Goal: Register for event/course

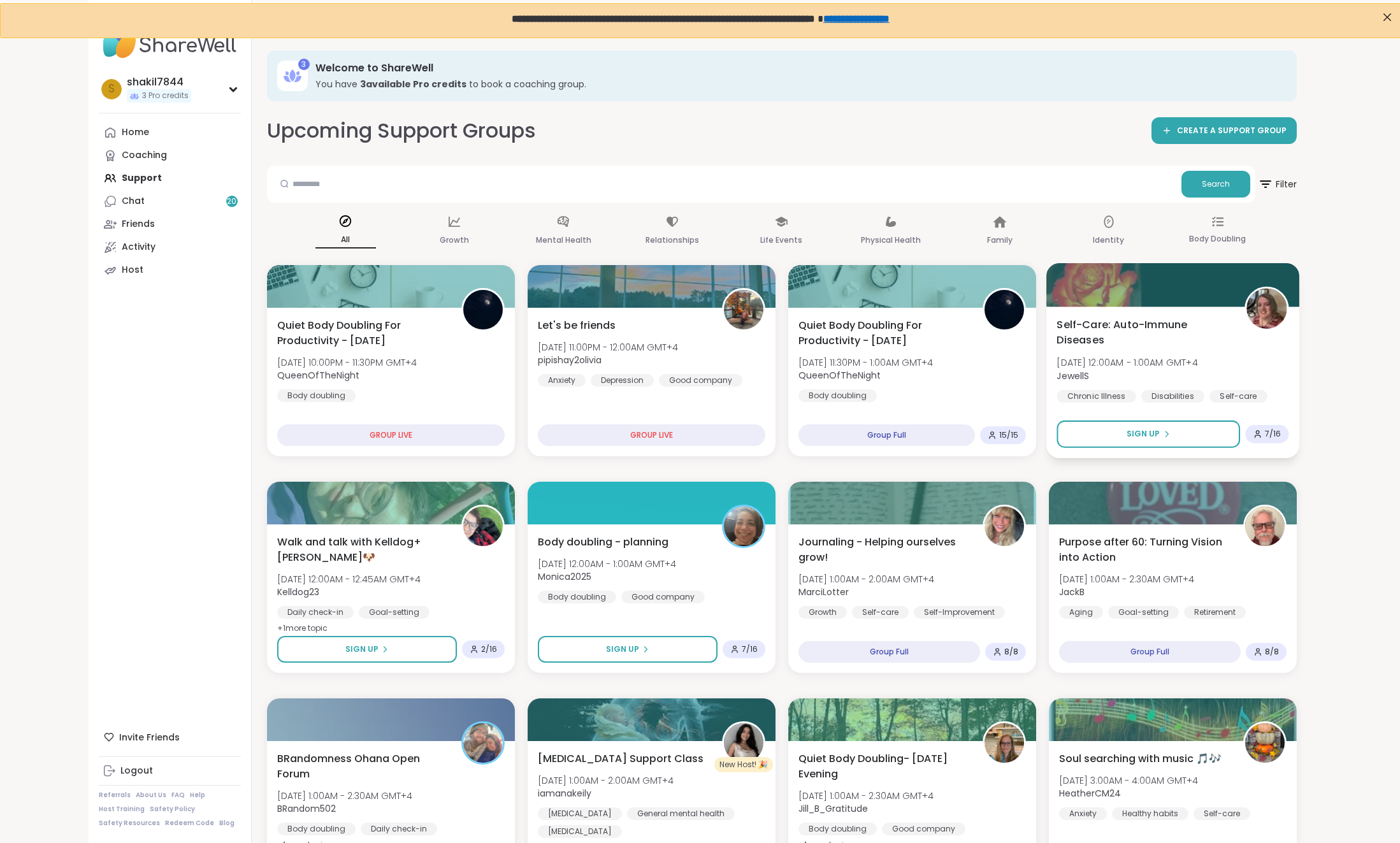
click at [1123, 320] on span "Self-Care: Auto-Immune Diseases" at bounding box center [1142, 332] width 173 height 31
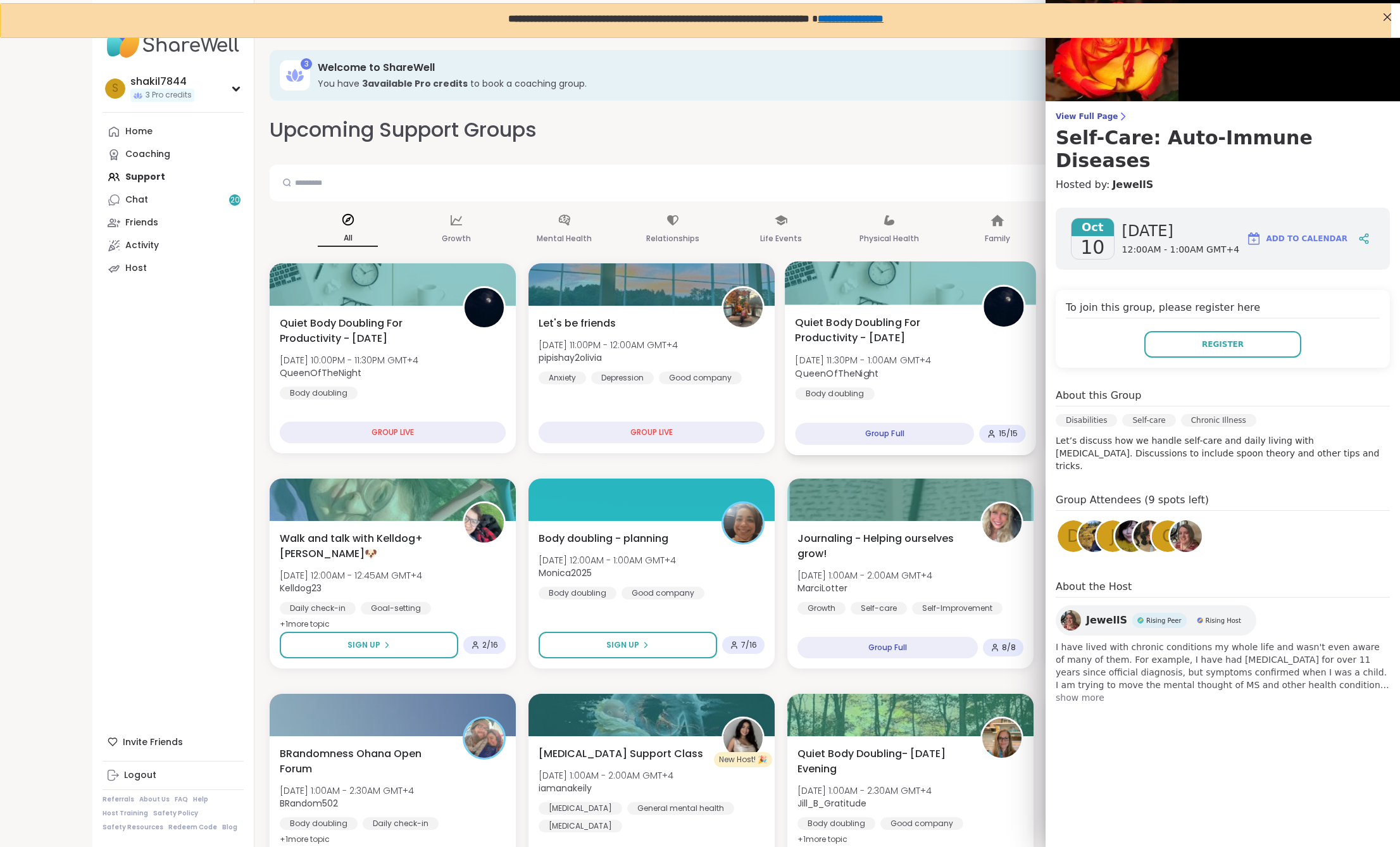
click at [949, 389] on div "Quiet Body Doubling For Productivity - [DATE] [DATE] 11:30PM - 1:00AM GMT+4 Que…" at bounding box center [910, 357] width 230 height 86
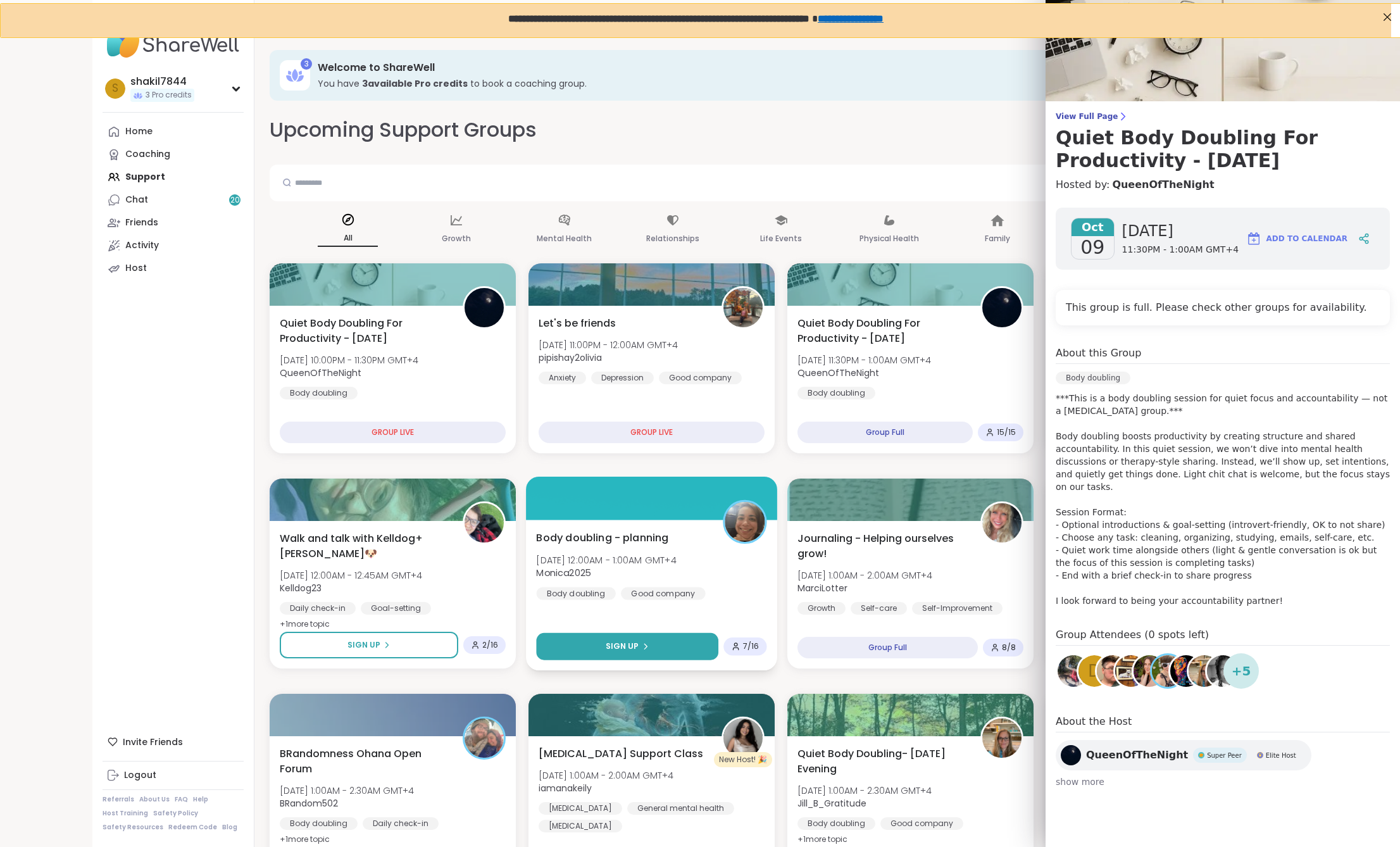
click at [623, 653] on button "Sign Up" at bounding box center [627, 646] width 182 height 27
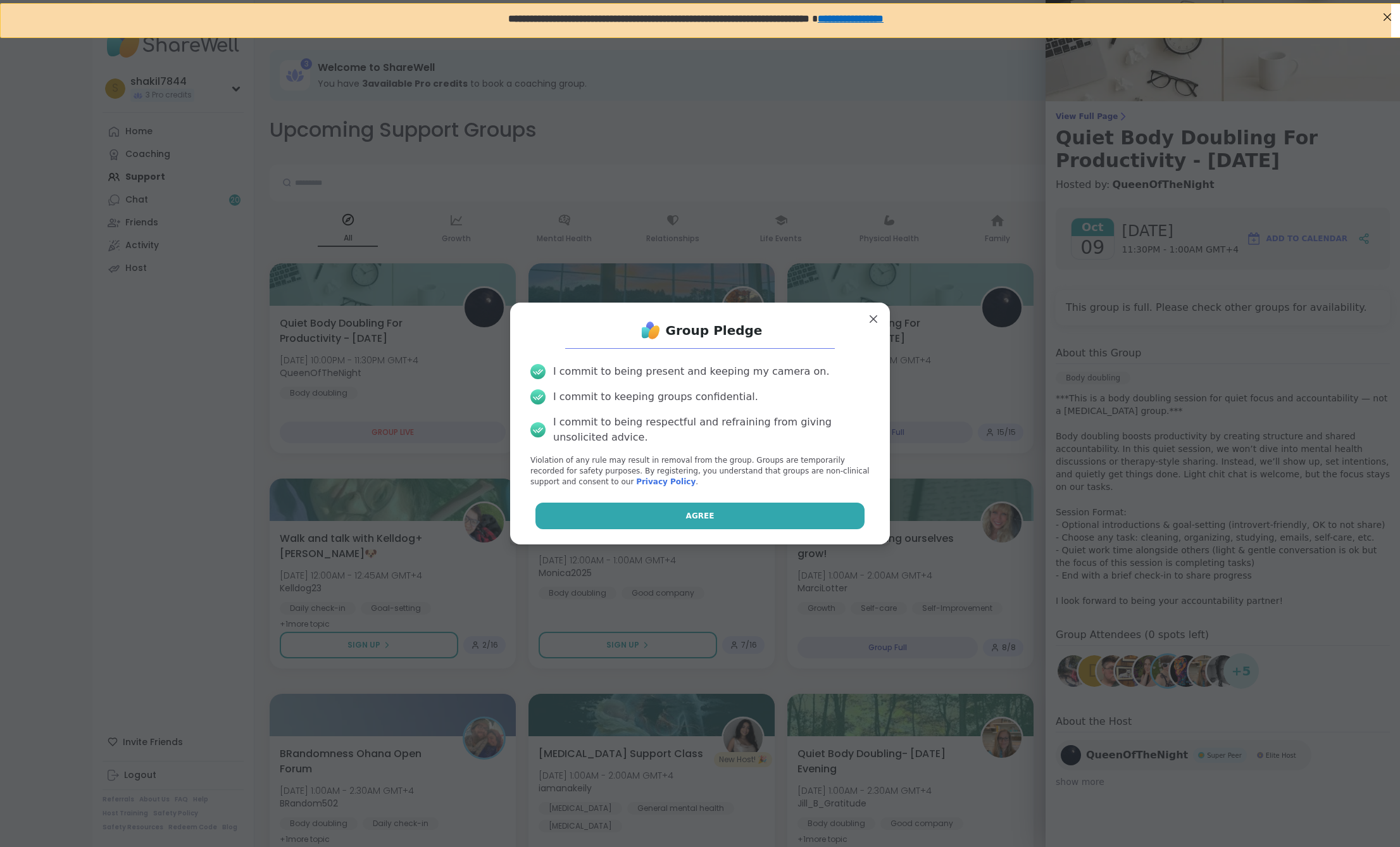
click at [684, 522] on button "Agree" at bounding box center [700, 516] width 330 height 27
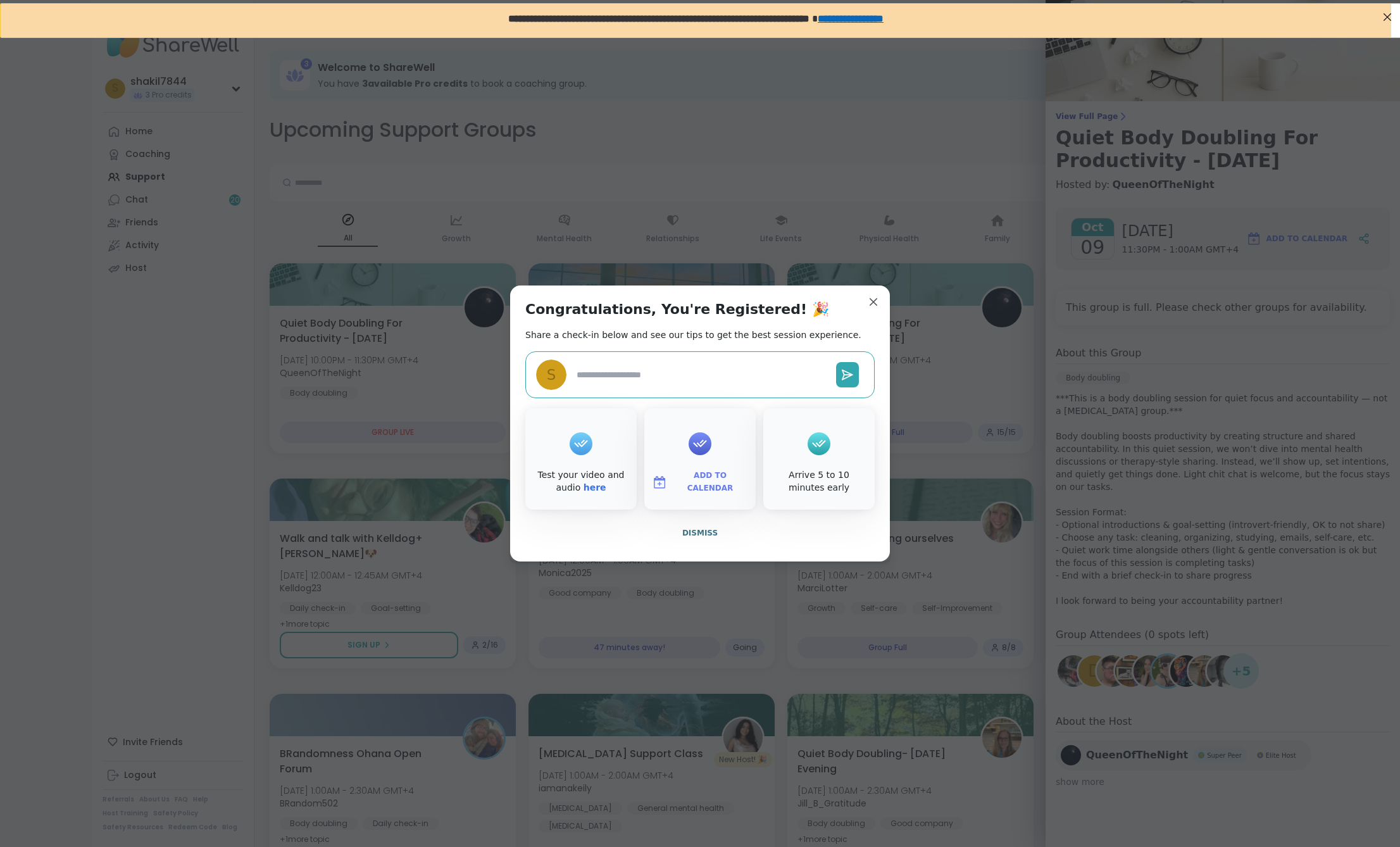
type textarea "*"
click at [687, 533] on span "Dismiss" at bounding box center [700, 533] width 35 height 9
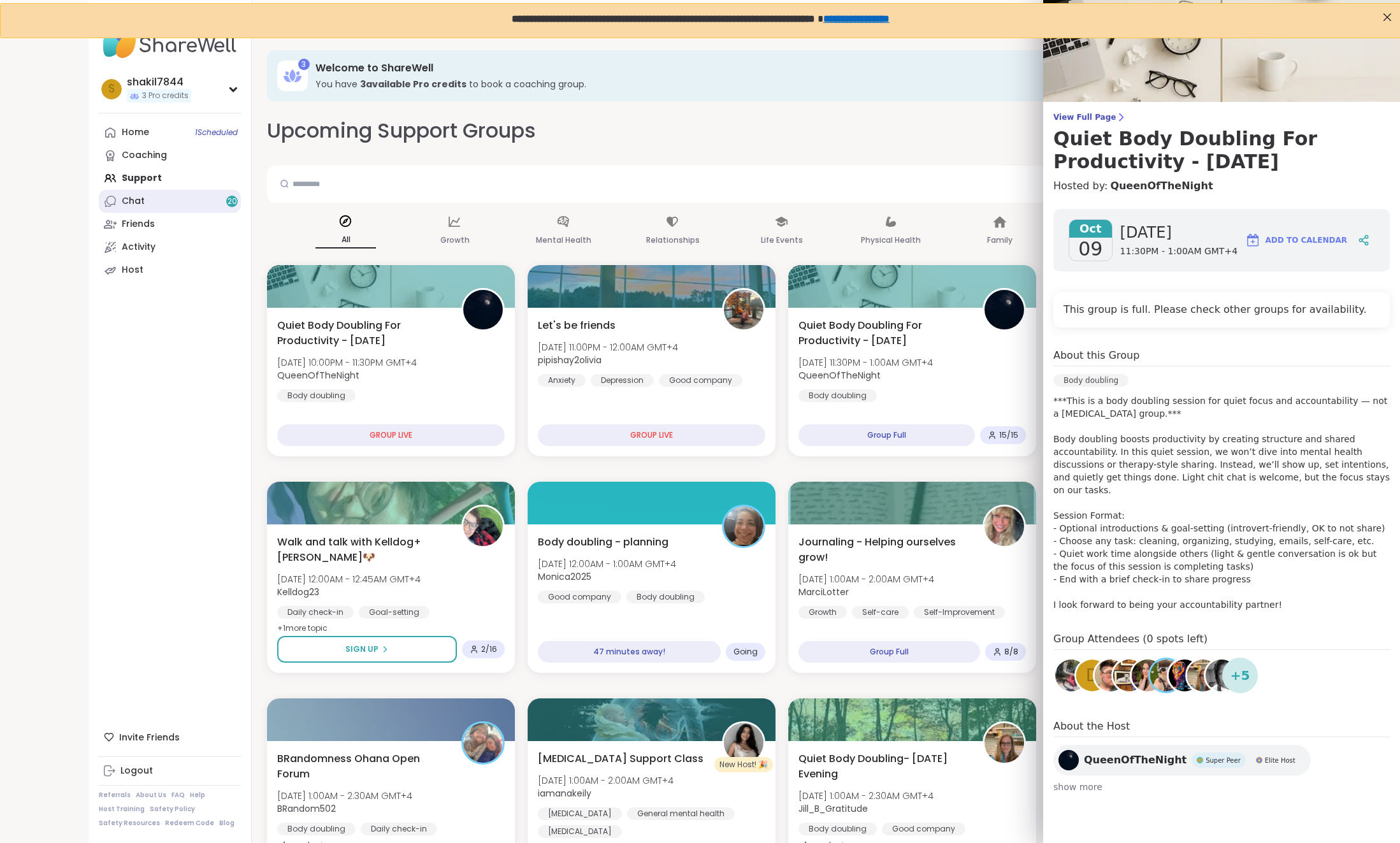
click at [156, 207] on link "Chat 20" at bounding box center [169, 201] width 142 height 23
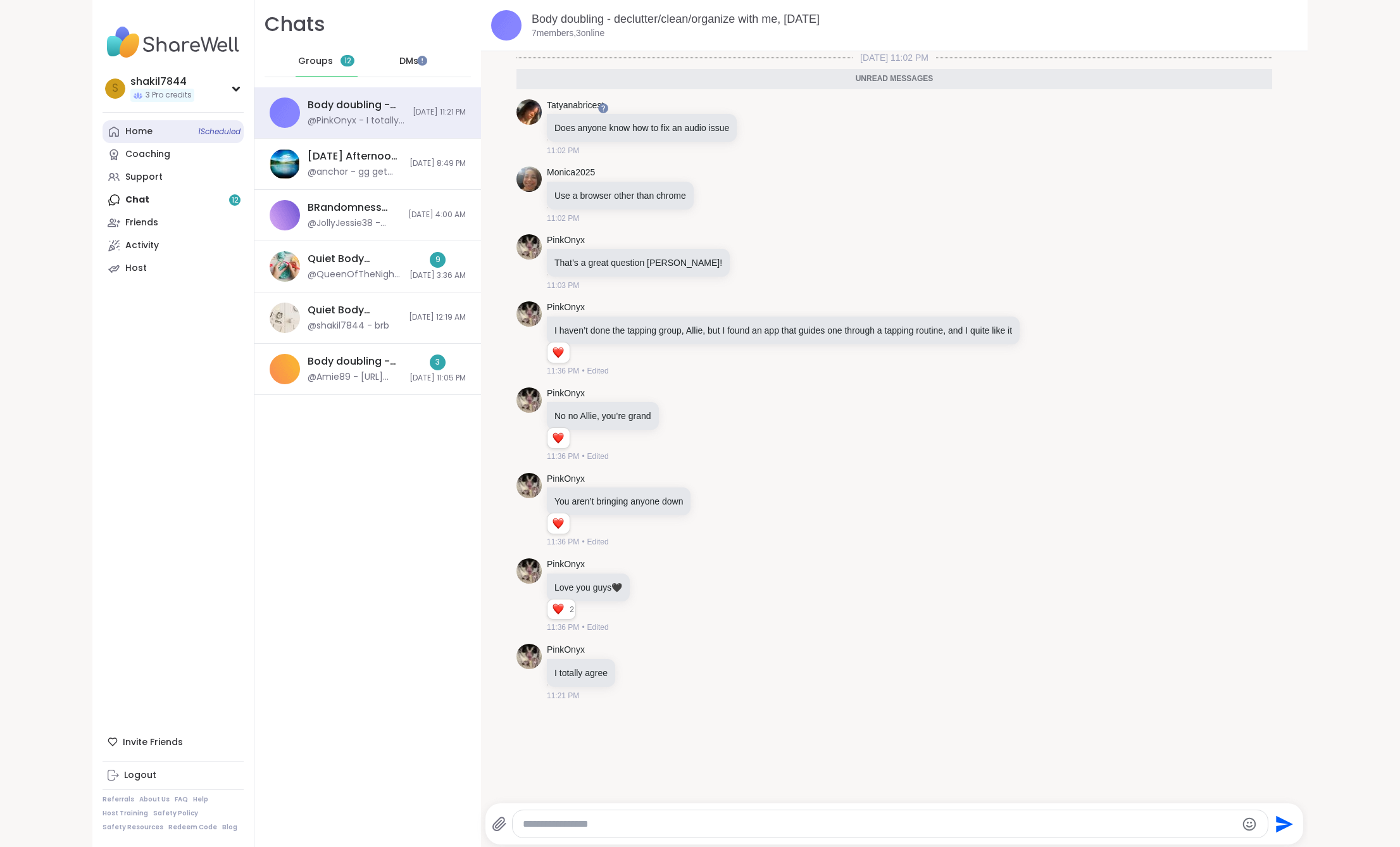
click at [143, 131] on div "Home 1 Scheduled" at bounding box center [139, 131] width 27 height 13
